Goal: Share content: Share content

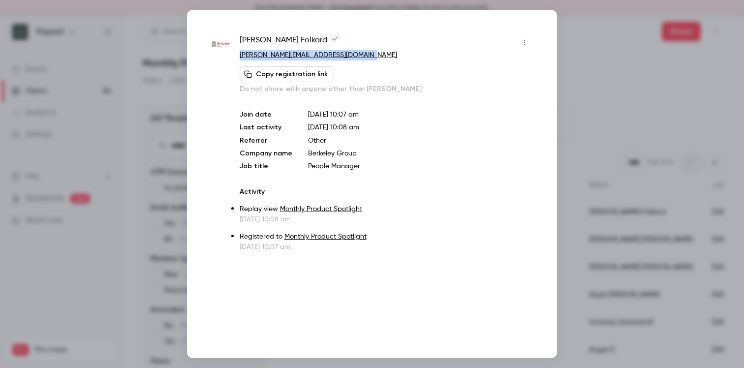
scroll to position [6, 0]
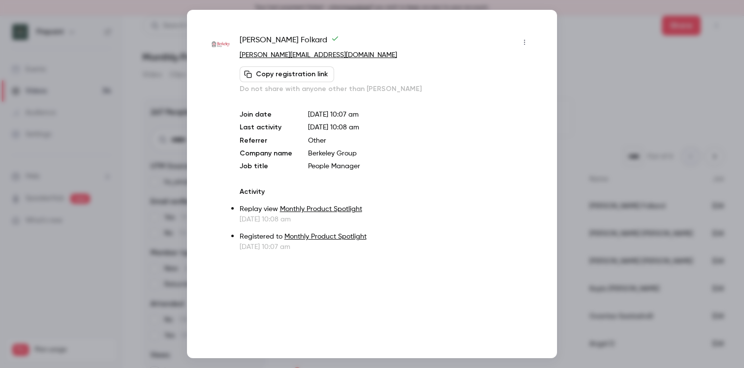
click at [566, 31] on div at bounding box center [372, 184] width 744 height 368
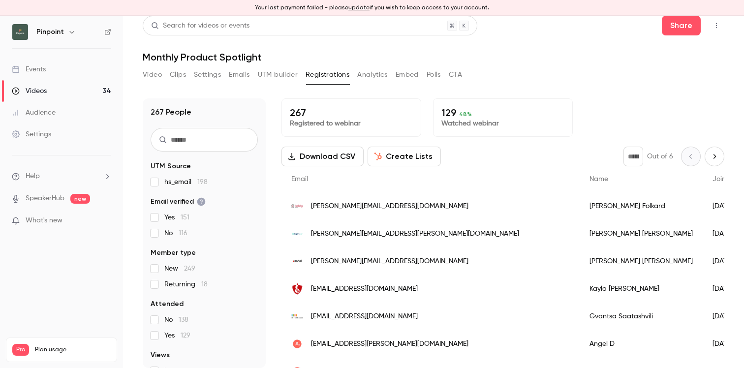
click at [22, 30] on img at bounding box center [20, 32] width 16 height 16
click at [32, 93] on div "Videos" at bounding box center [29, 91] width 35 height 10
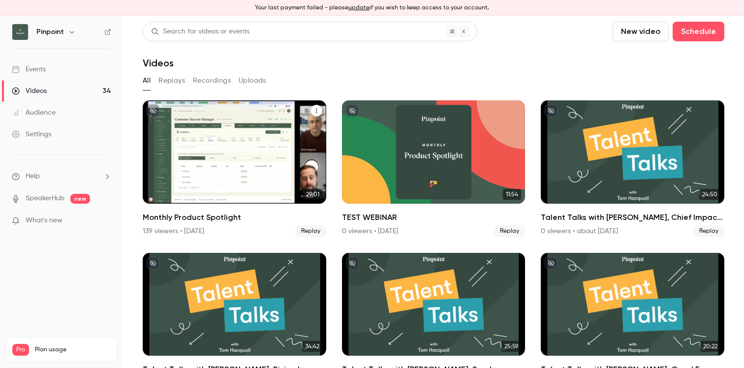
click at [316, 110] on icon "Monthly Product Spotlight" at bounding box center [316, 111] width 6 height 6
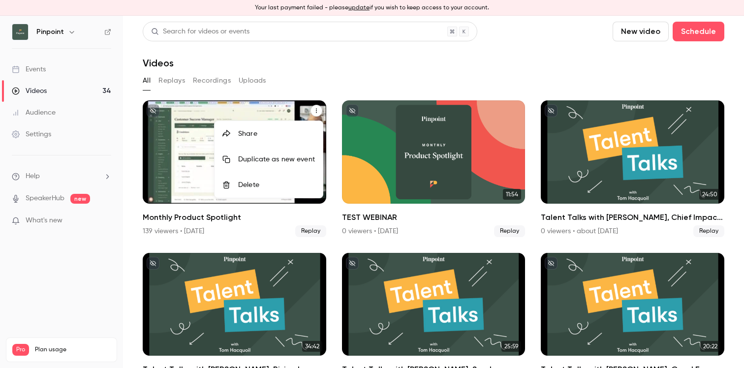
click at [257, 134] on div "Share" at bounding box center [276, 134] width 77 height 10
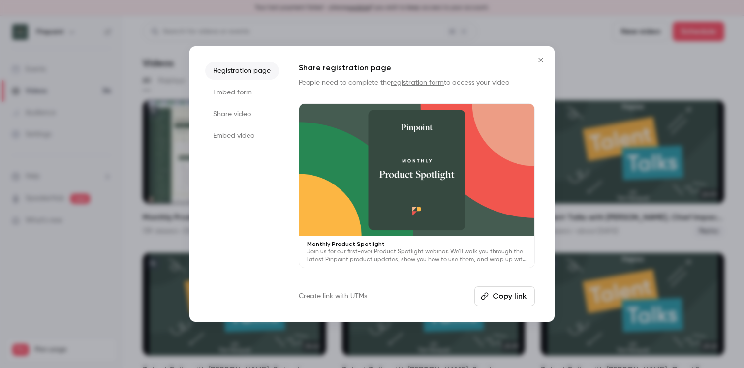
click at [493, 300] on button "Copy link" at bounding box center [504, 296] width 60 height 20
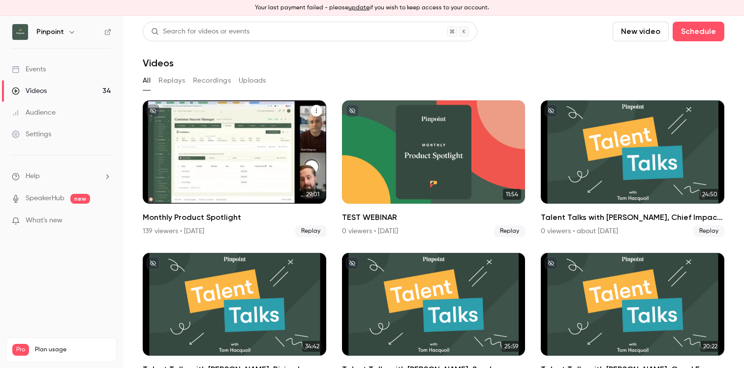
click at [236, 148] on div "Monthly Product Spotlight" at bounding box center [234, 151] width 183 height 103
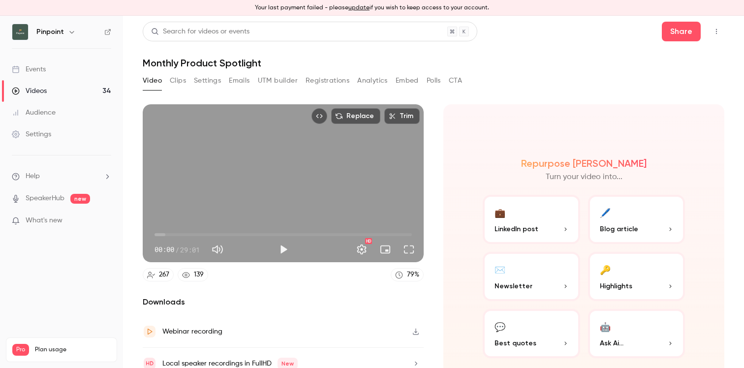
click at [50, 94] on link "Videos 34" at bounding box center [61, 91] width 123 height 22
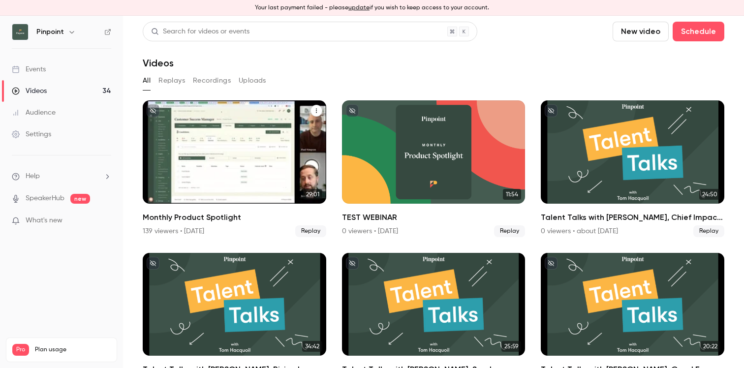
click at [317, 109] on icon "Monthly Product Spotlight" at bounding box center [316, 111] width 6 height 6
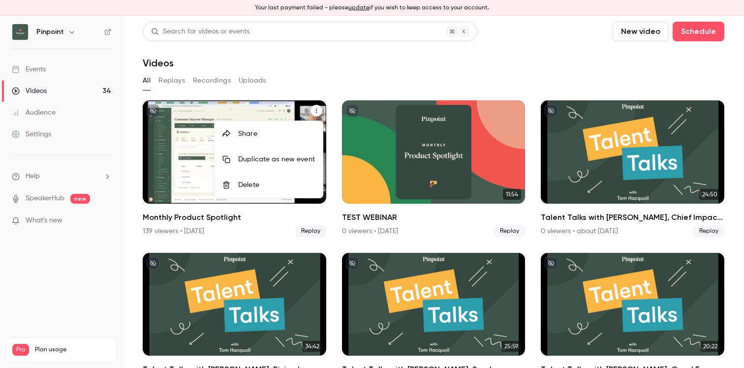
click at [287, 130] on div "Share" at bounding box center [276, 134] width 77 height 10
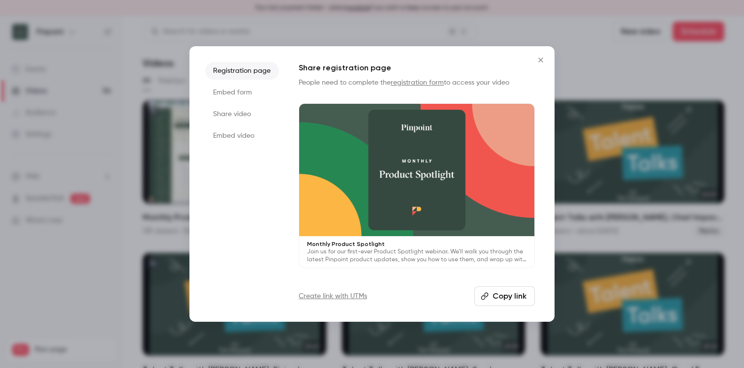
click at [499, 300] on button "Copy link" at bounding box center [504, 296] width 60 height 20
